Goal: Communication & Community: Answer question/provide support

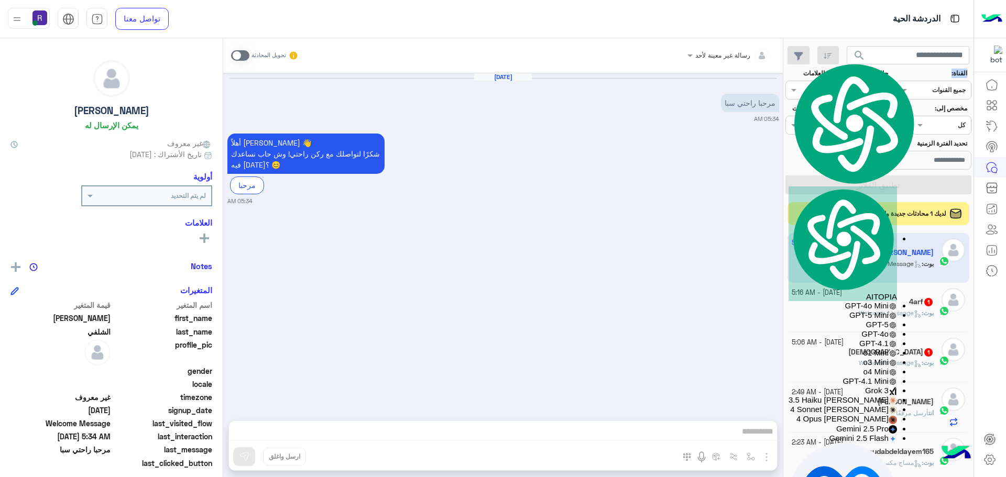
scroll to position [395, 0]
click at [866, 308] on div "4arf 1" at bounding box center [863, 303] width 143 height 11
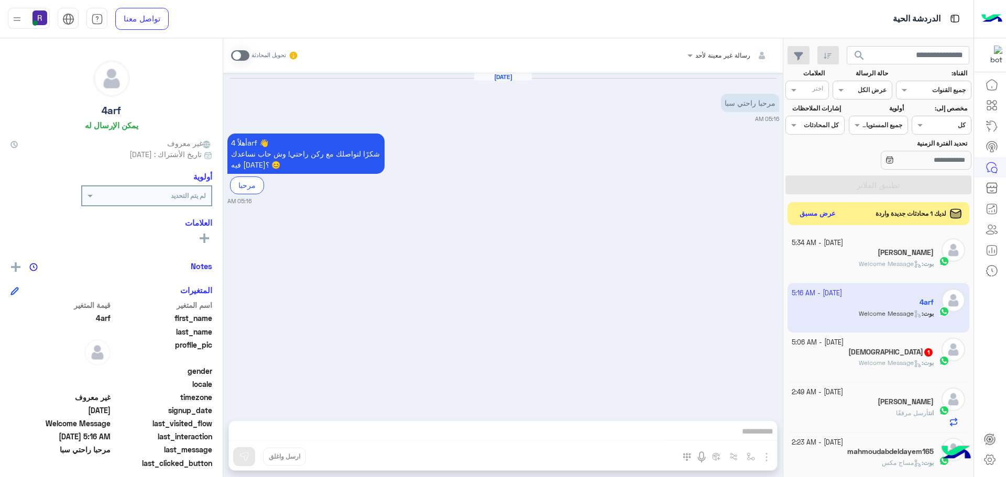
click at [883, 356] on h5 "[DEMOGRAPHIC_DATA] 1" at bounding box center [890, 352] width 85 height 9
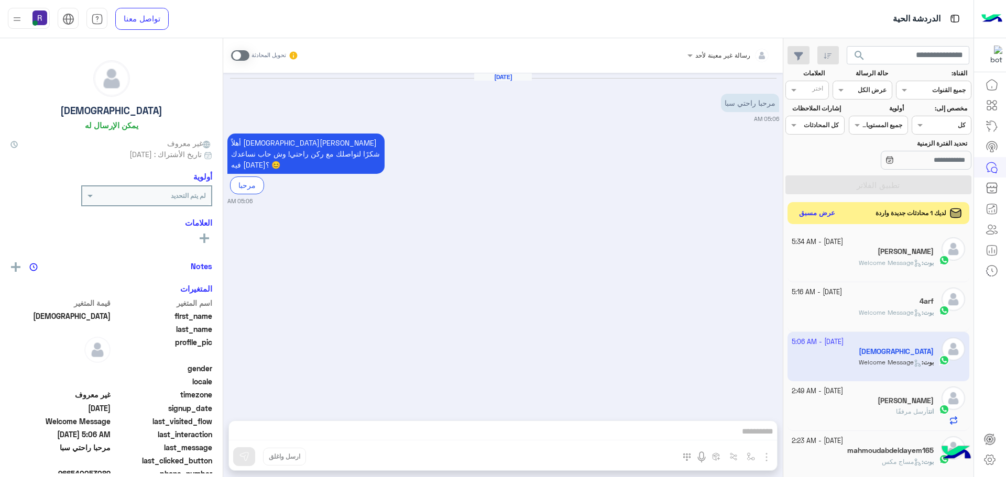
click at [820, 220] on button "عرض مسبق" at bounding box center [818, 213] width 44 height 14
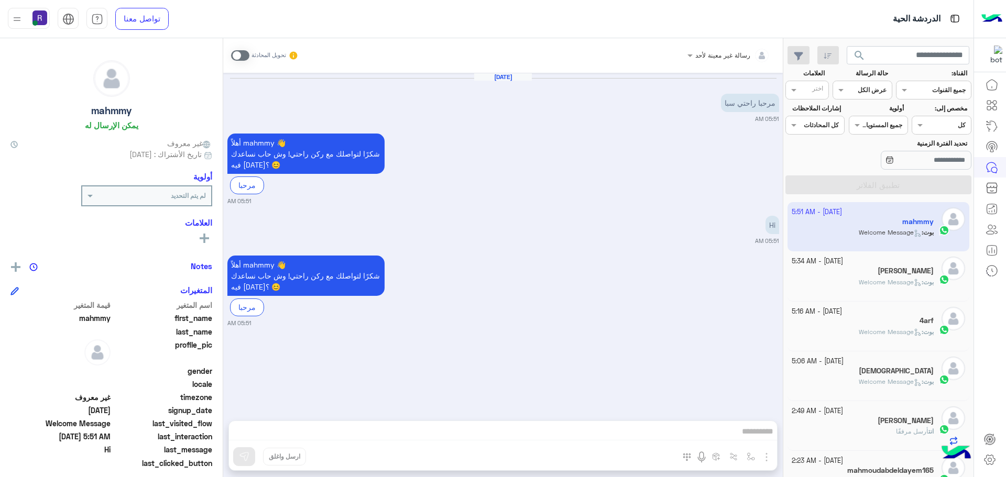
click at [837, 282] on div "بوت : Welcome Message" at bounding box center [863, 287] width 143 height 18
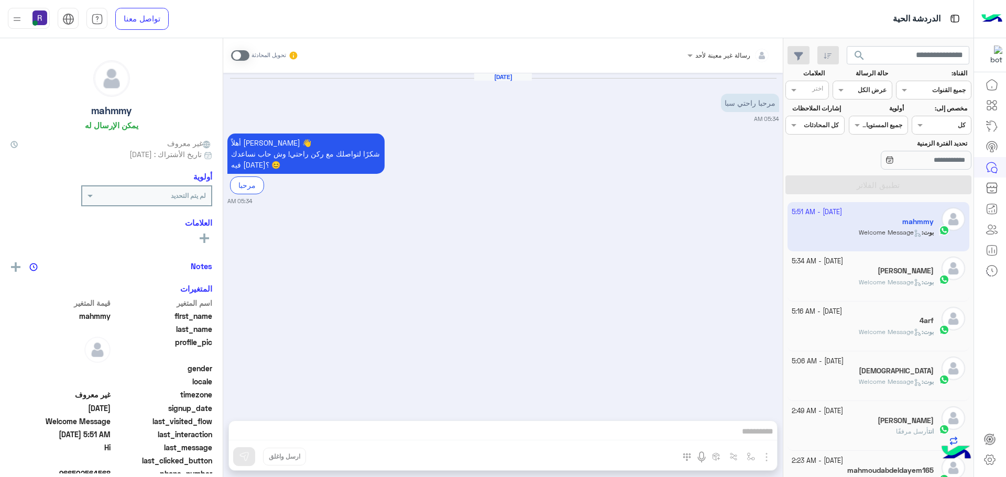
scroll to position [48, 0]
